Goal: Transaction & Acquisition: Book appointment/travel/reservation

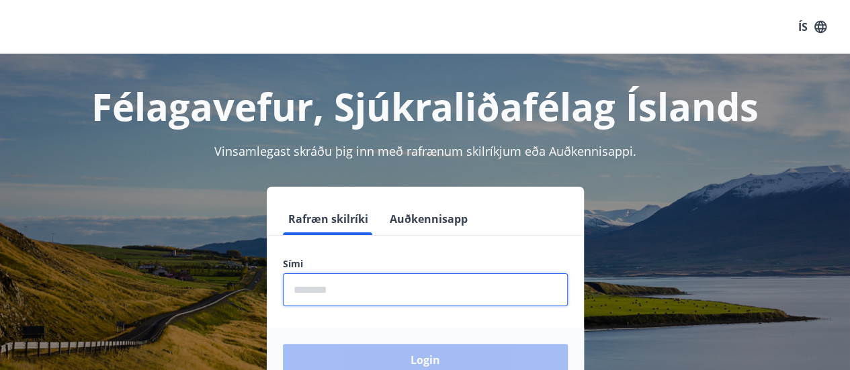
click at [300, 290] on input "phone" at bounding box center [425, 290] width 285 height 33
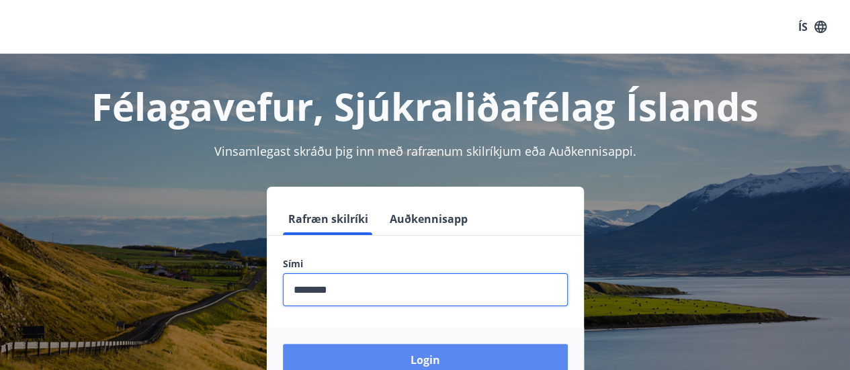
type input "********"
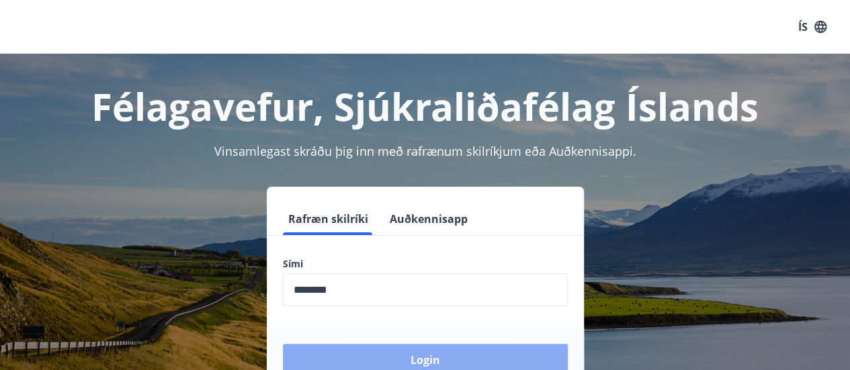
click at [424, 360] on button "Login" at bounding box center [425, 360] width 285 height 32
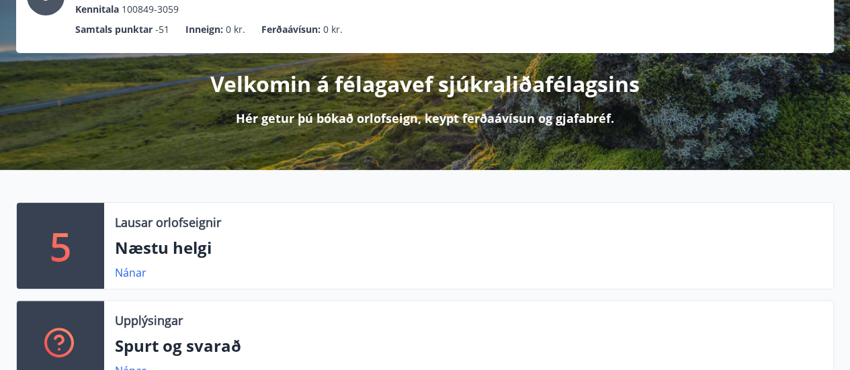
scroll to position [115, 0]
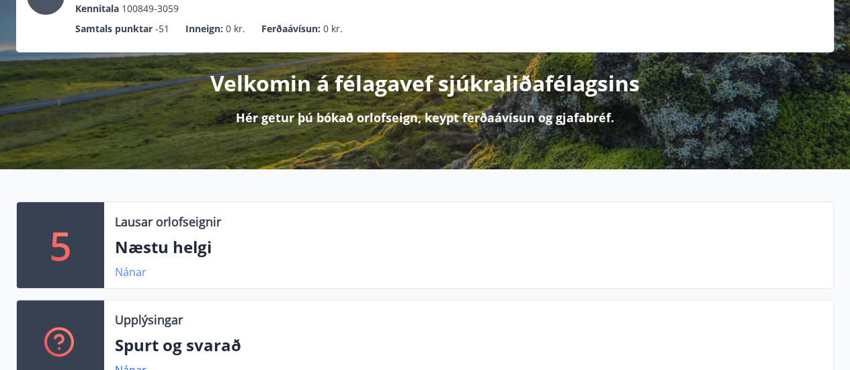
click at [129, 271] on link "Nánar" at bounding box center [131, 272] width 32 height 15
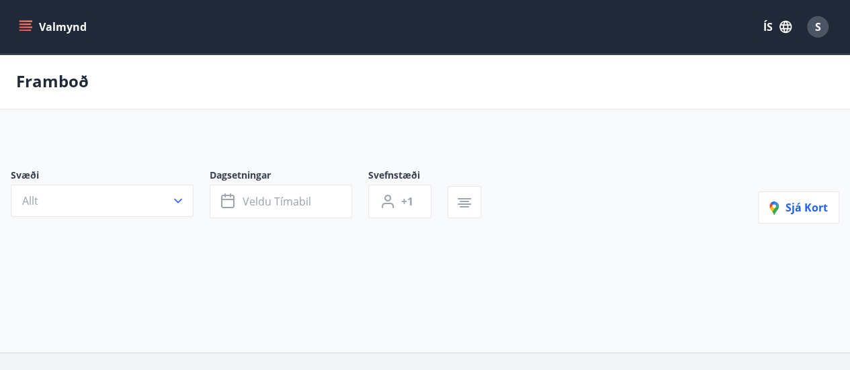
type input "*"
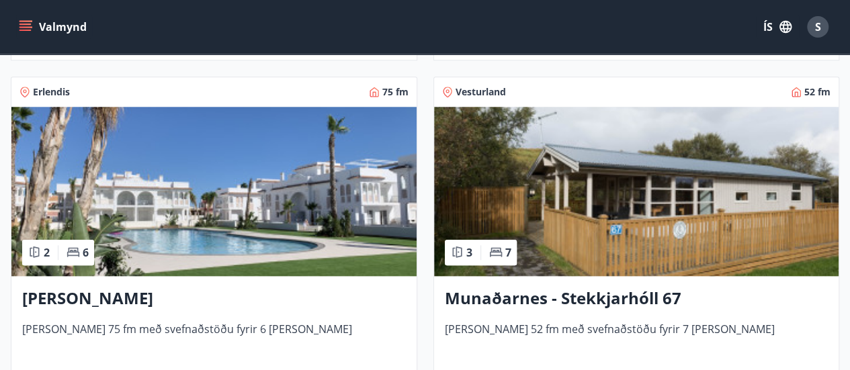
scroll to position [618, 0]
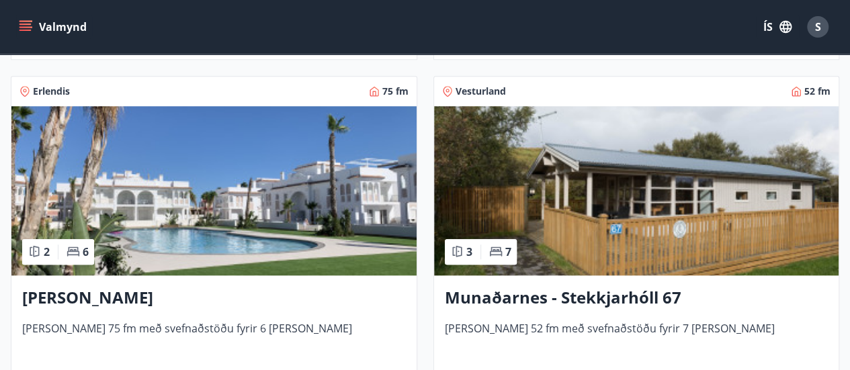
click at [739, 198] on img at bounding box center [636, 190] width 405 height 169
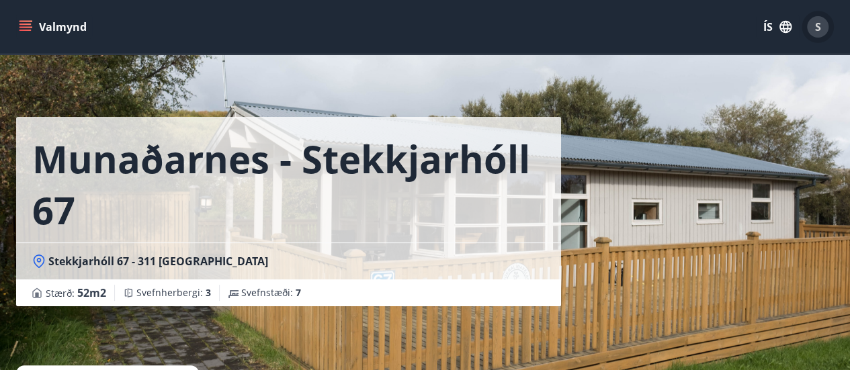
click at [819, 29] on span "S" at bounding box center [818, 26] width 6 height 15
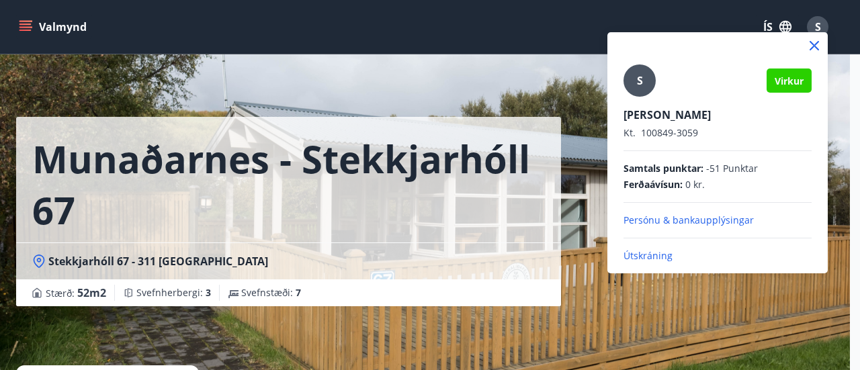
click at [659, 255] on p "Útskráning" at bounding box center [718, 255] width 188 height 13
